Goal: Find specific page/section: Find specific page/section

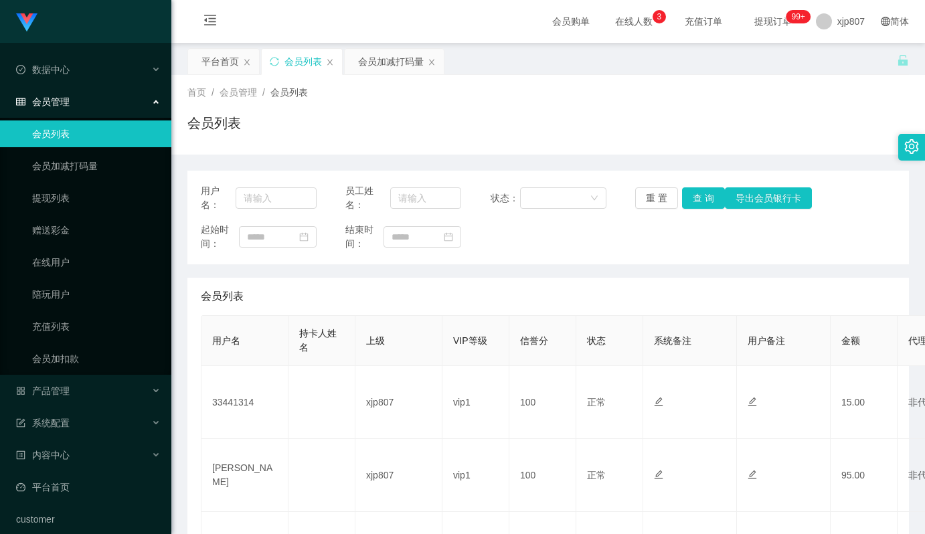
scroll to position [180, 0]
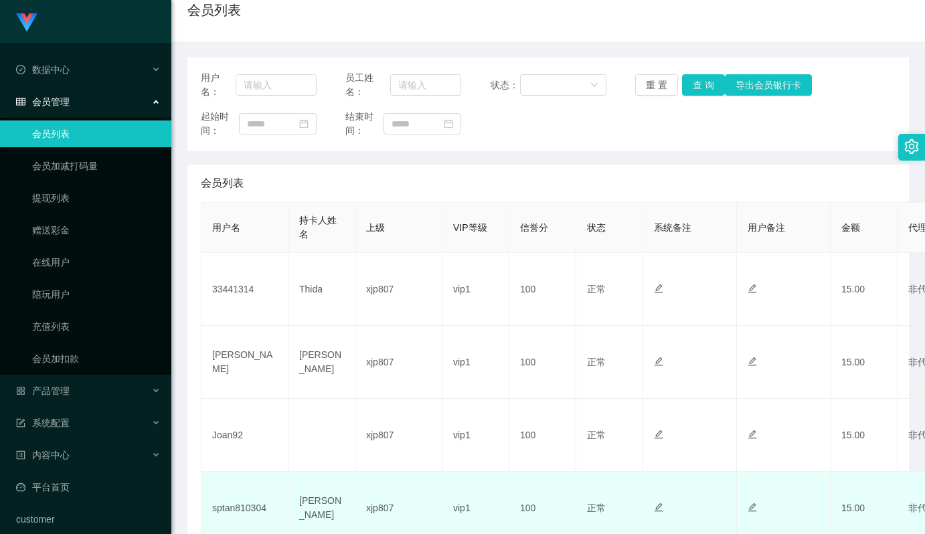
scroll to position [448, 0]
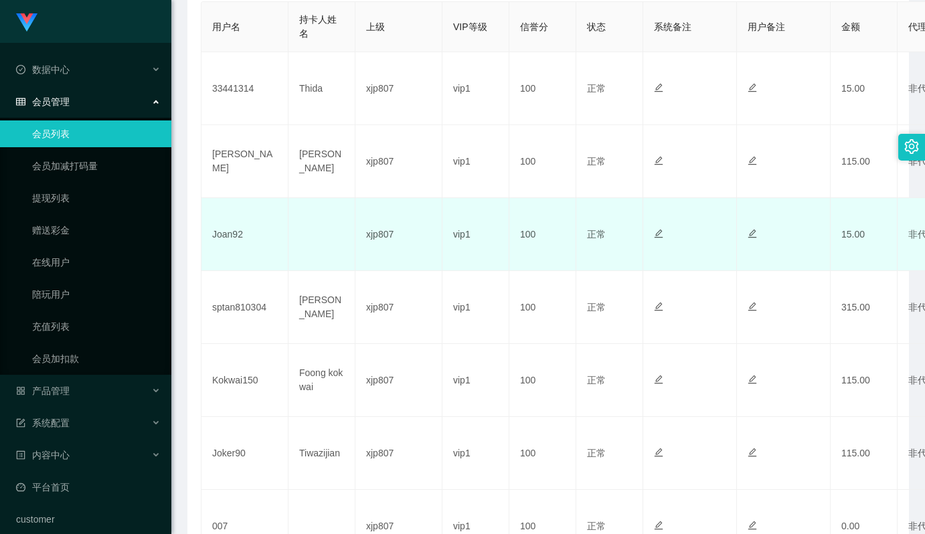
scroll to position [448, 0]
